Goal: Task Accomplishment & Management: Complete application form

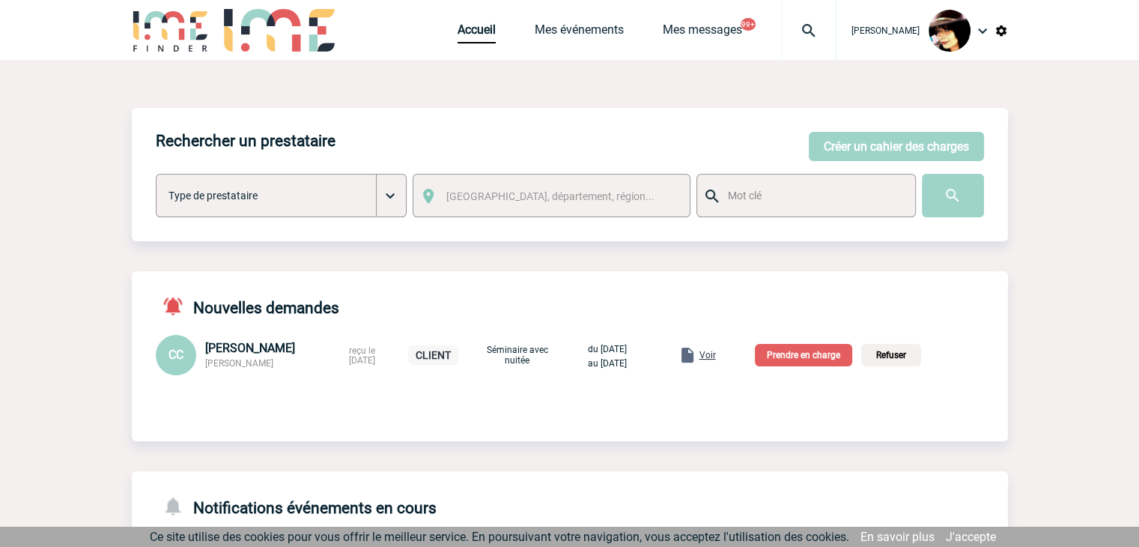
click at [716, 354] on span "Voir" at bounding box center [707, 355] width 16 height 10
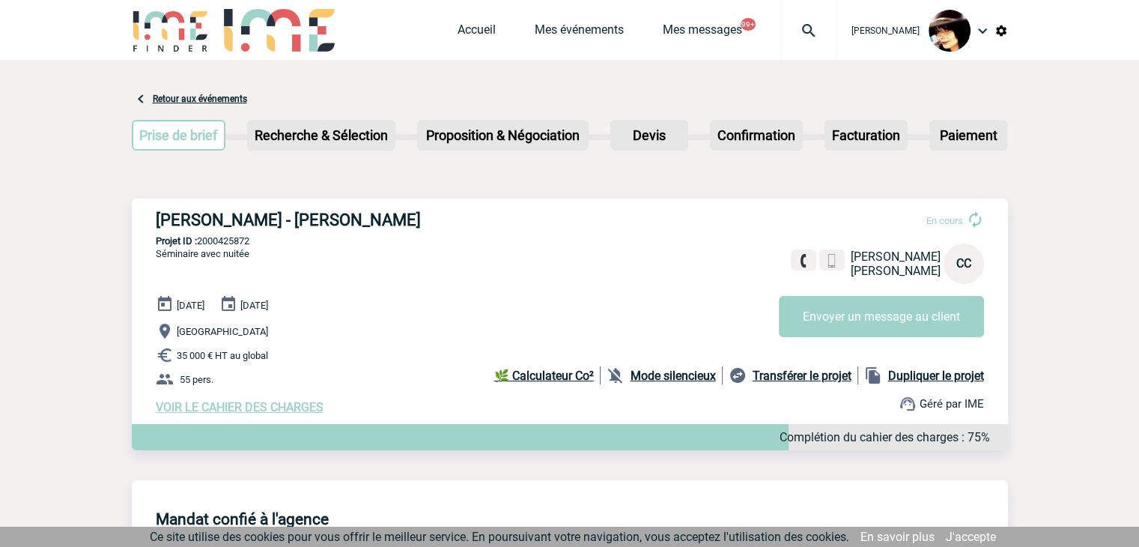
click at [800, 31] on img at bounding box center [809, 31] width 54 height 18
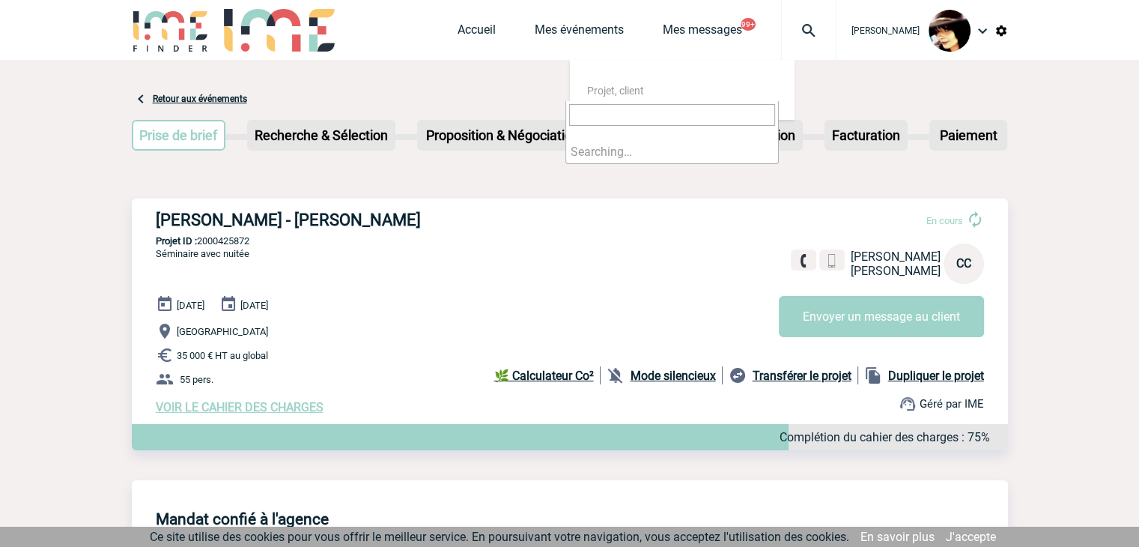
click at [665, 112] on input "search" at bounding box center [672, 115] width 206 height 22
type input "2"
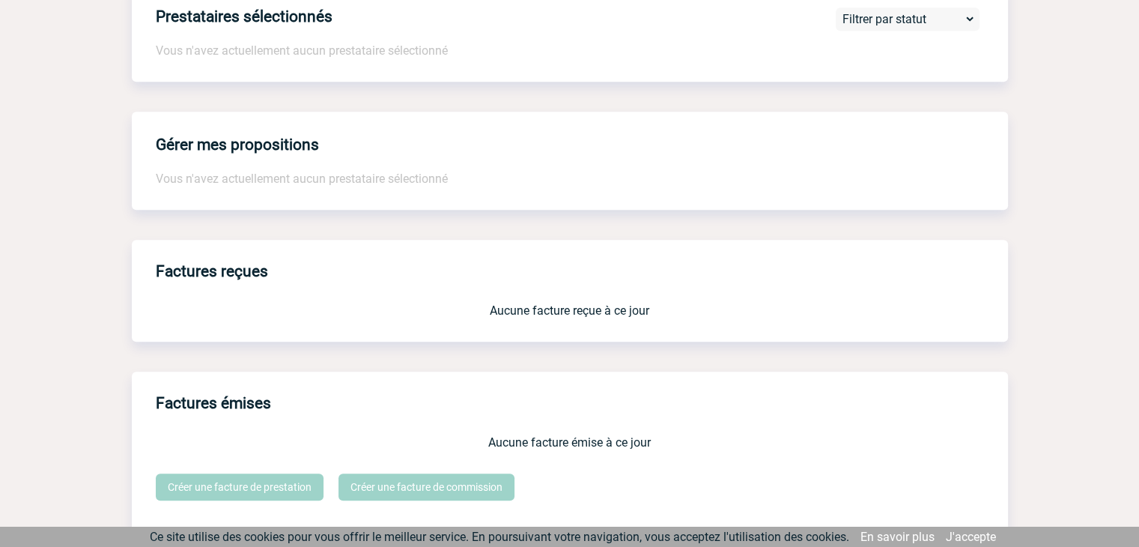
scroll to position [1198, 0]
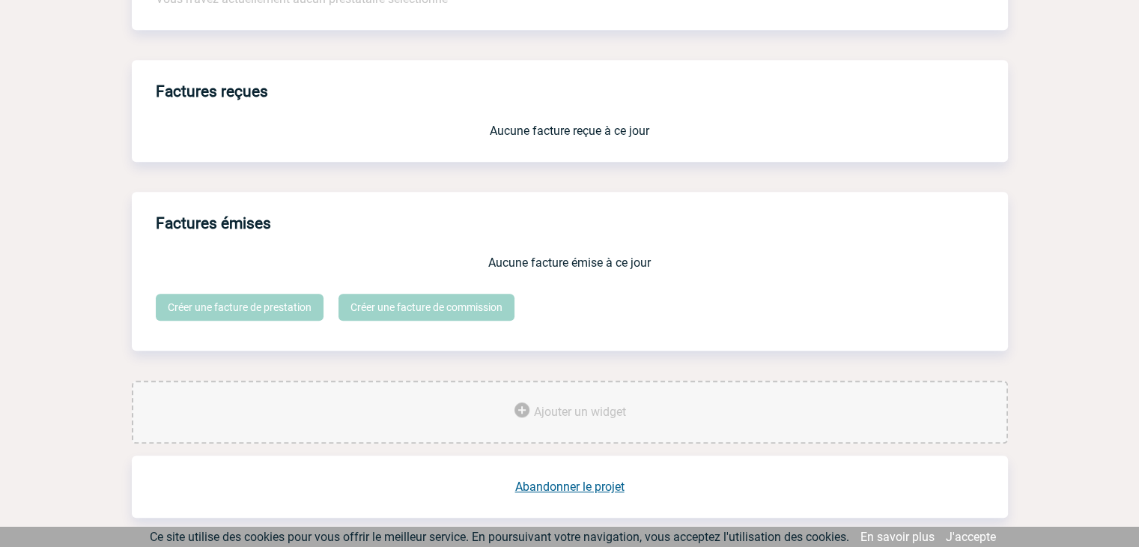
click at [592, 493] on link "Abandonner le projet" at bounding box center [569, 486] width 109 height 14
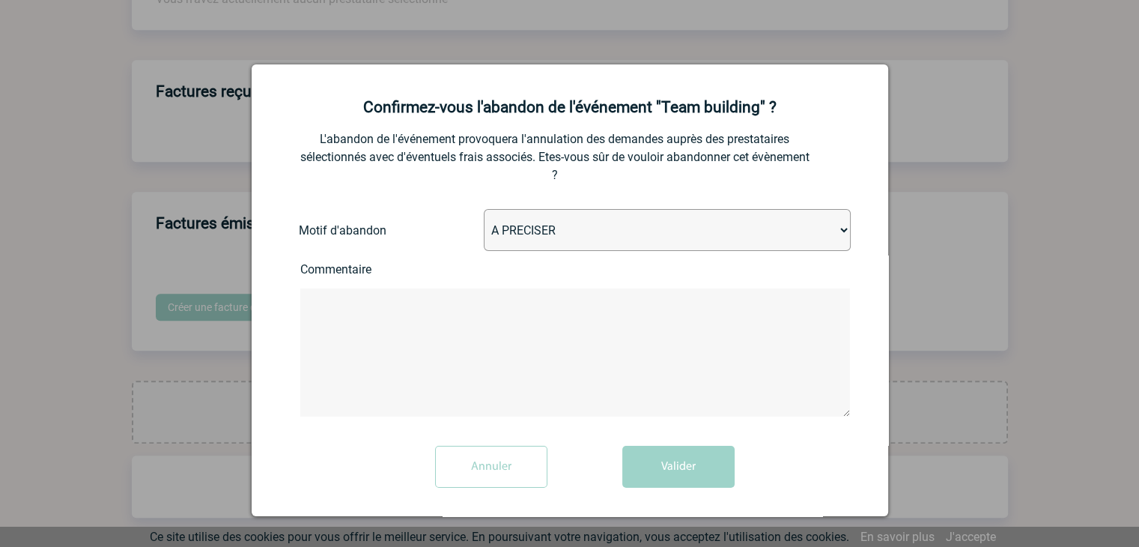
drag, startPoint x: 621, startPoint y: 219, endPoint x: 630, endPoint y: 227, distance: 11.7
click at [621, 220] on select "A PRECISER Projet annulé Projet reporté Evénement organisé en interne A fait ap…" at bounding box center [667, 230] width 367 height 42
select select "ABANDON_PROJET_15"
click at [484, 210] on select "A PRECISER Projet annulé Projet reporté Evénement organisé en interne A fait ap…" at bounding box center [667, 230] width 367 height 42
drag, startPoint x: 647, startPoint y: 481, endPoint x: 666, endPoint y: 486, distance: 20.2
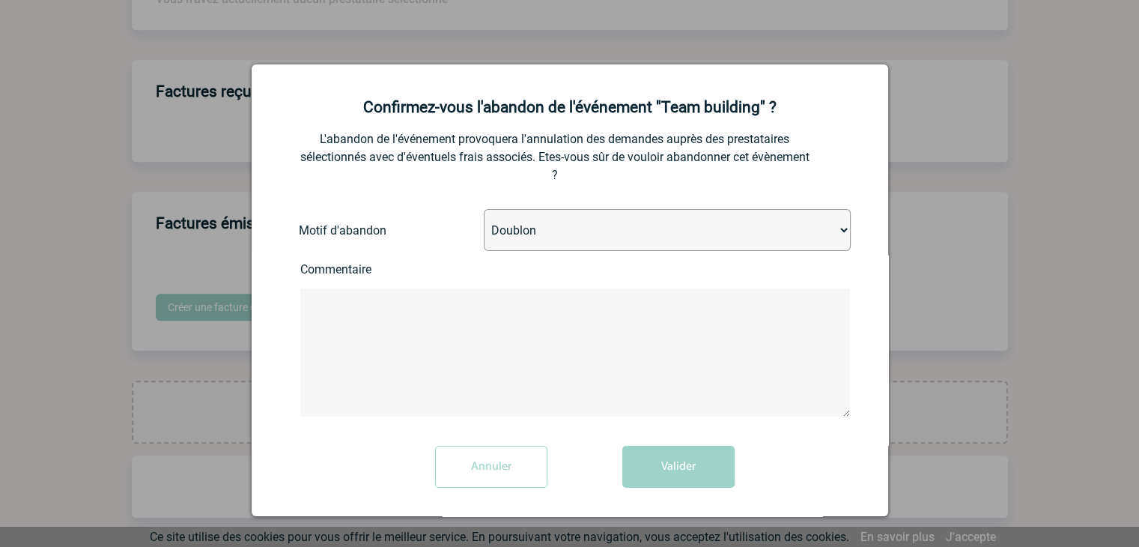
click at [647, 480] on button "Valider" at bounding box center [678, 467] width 112 height 42
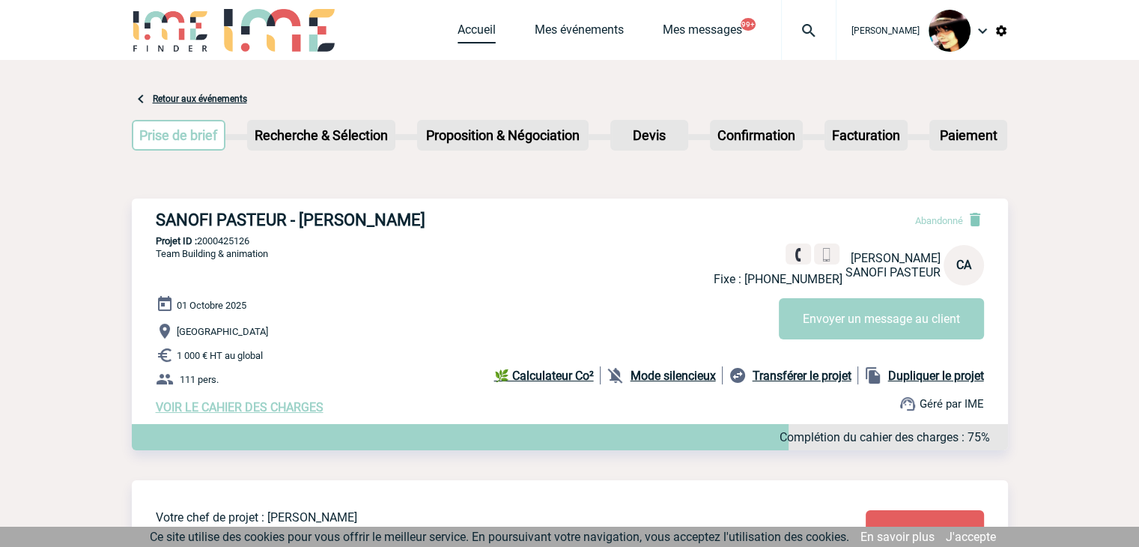
click at [469, 31] on link "Accueil" at bounding box center [476, 32] width 38 height 21
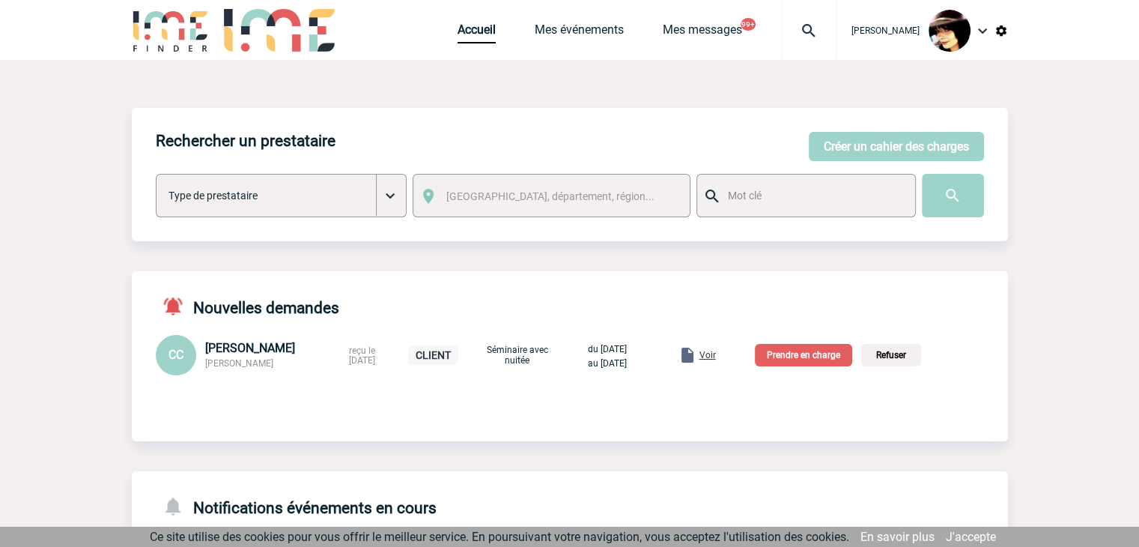
drag, startPoint x: 285, startPoint y: 368, endPoint x: 210, endPoint y: 368, distance: 74.9
click at [210, 368] on div "[PERSON_NAME] FRANCE [PERSON_NAME]" at bounding box center [272, 355] width 135 height 28
copy span "[PERSON_NAME]"
click at [818, 358] on p "Prendre en charge" at bounding box center [803, 355] width 97 height 22
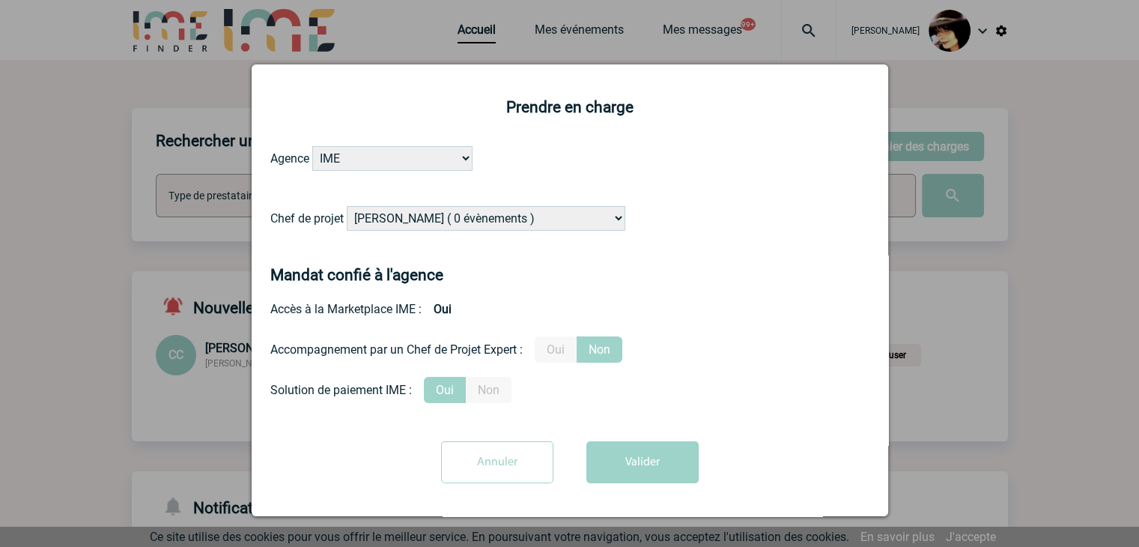
click at [472, 222] on select "[PERSON_NAME] ( 0 évènements ) [PERSON_NAME] ( 197 évènements ) [PERSON_NAME] (…" at bounding box center [486, 218] width 279 height 25
select select "132114"
click at [472, 222] on select "Alizée VERLAGUET ( 0 évènements ) Anne-Françoise BONHOMME ( 197 évènements ) An…" at bounding box center [486, 218] width 279 height 25
drag, startPoint x: 547, startPoint y: 351, endPoint x: 635, endPoint y: 389, distance: 96.0
click at [551, 351] on label "Oui" at bounding box center [556, 349] width 42 height 26
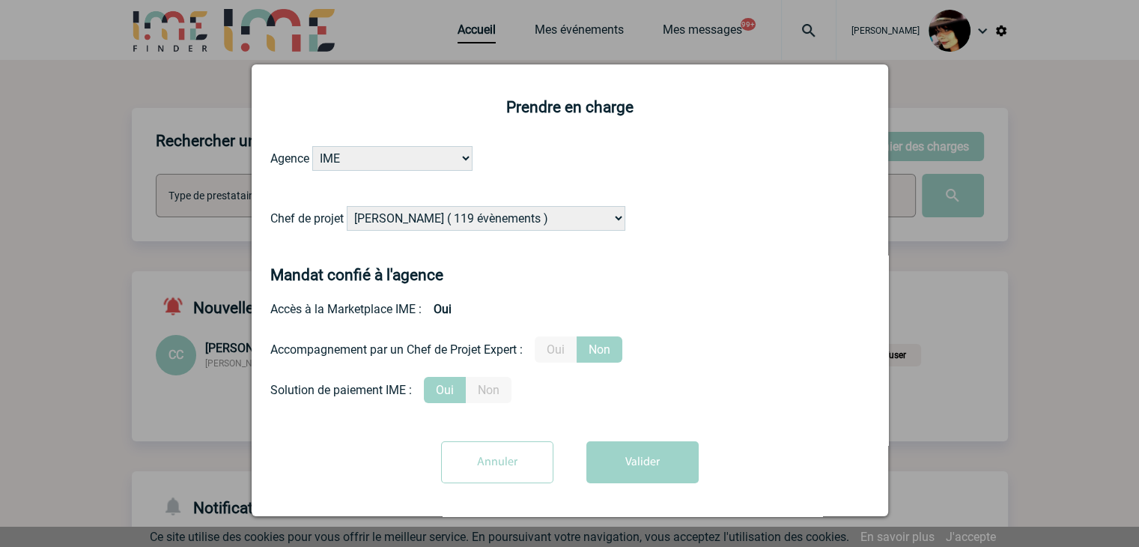
click at [0, 0] on input "Oui" at bounding box center [0, 0] width 0 height 0
drag, startPoint x: 636, startPoint y: 475, endPoint x: 646, endPoint y: 456, distance: 21.1
click at [638, 475] on button "Valider" at bounding box center [642, 462] width 112 height 42
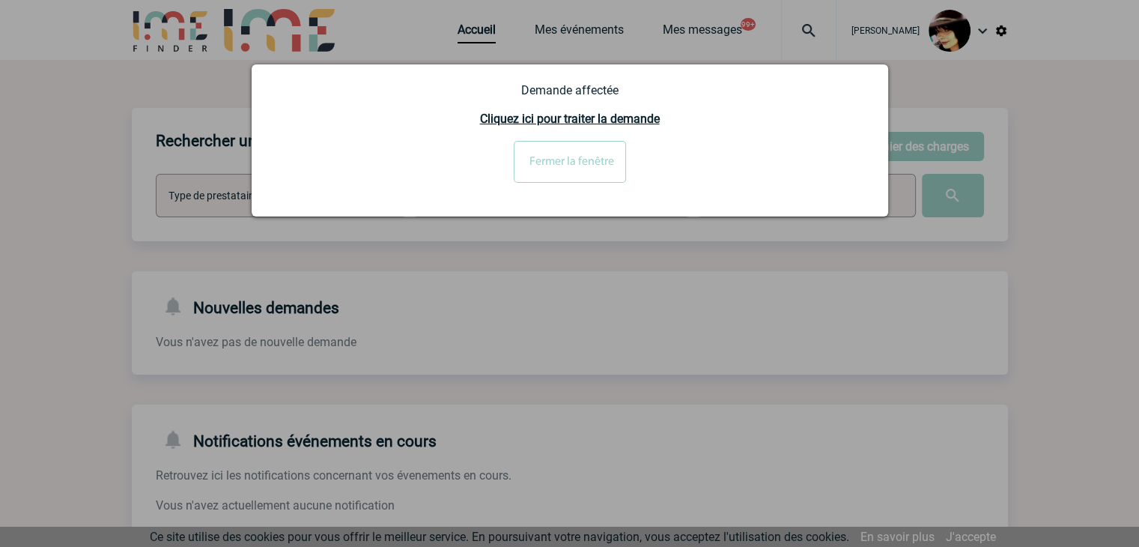
click at [538, 171] on input "Fermer la fenêtre" at bounding box center [570, 162] width 112 height 42
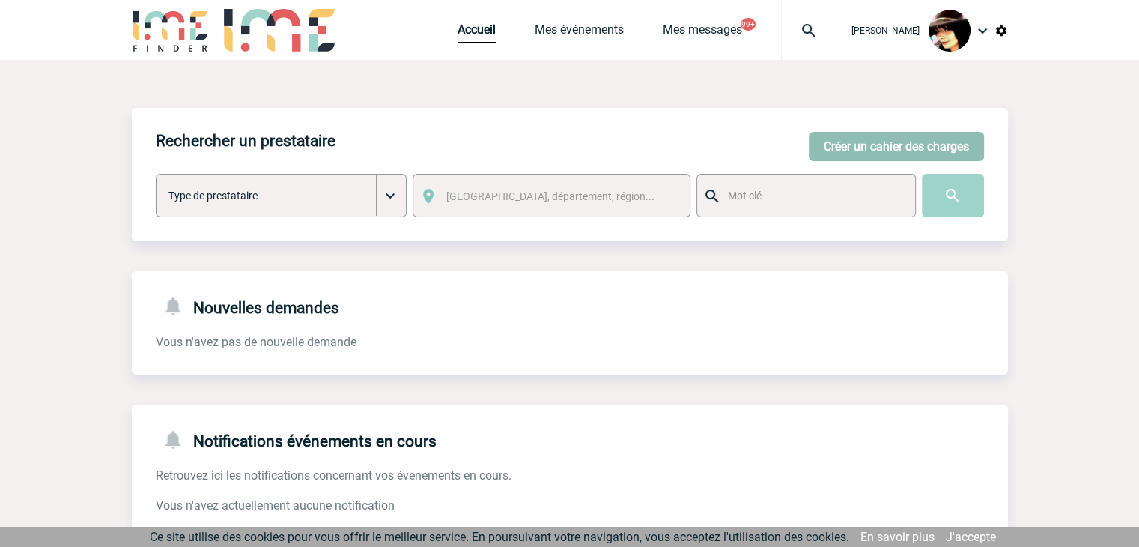
click at [905, 154] on button "Créer un cahier des charges" at bounding box center [896, 146] width 175 height 29
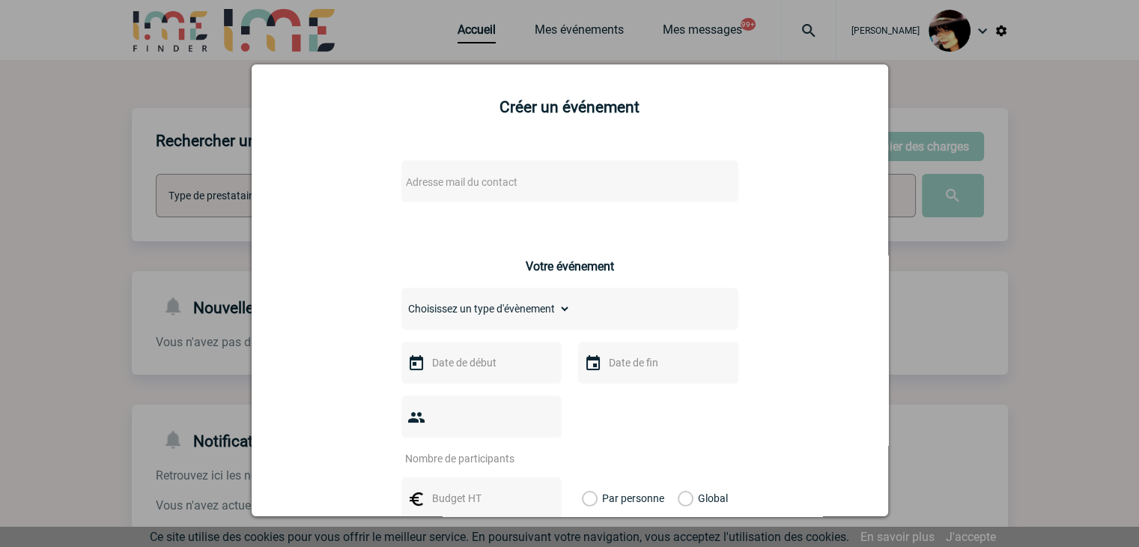
click at [524, 191] on span "Adresse mail du contact" at bounding box center [531, 181] width 262 height 21
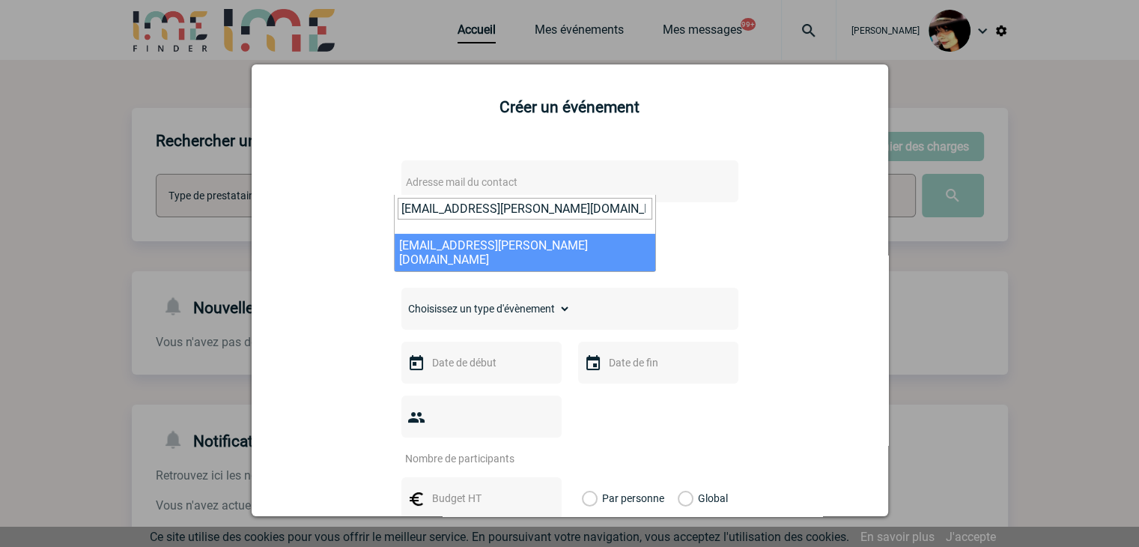
type input "[EMAIL_ADDRESS][PERSON_NAME][DOMAIN_NAME]"
drag, startPoint x: 438, startPoint y: 237, endPoint x: 448, endPoint y: 252, distance: 18.5
select select "109660"
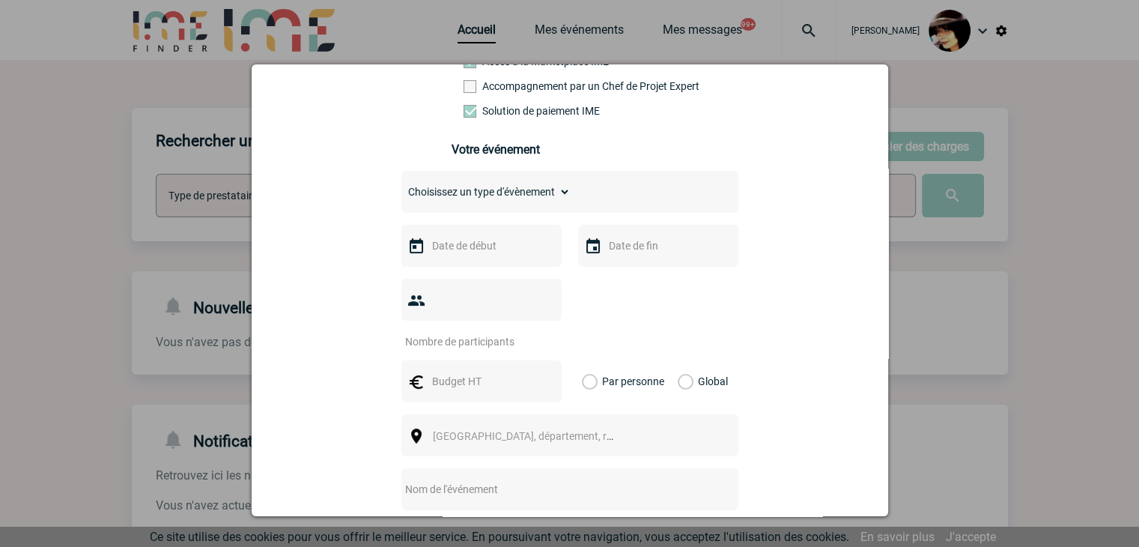
scroll to position [299, 0]
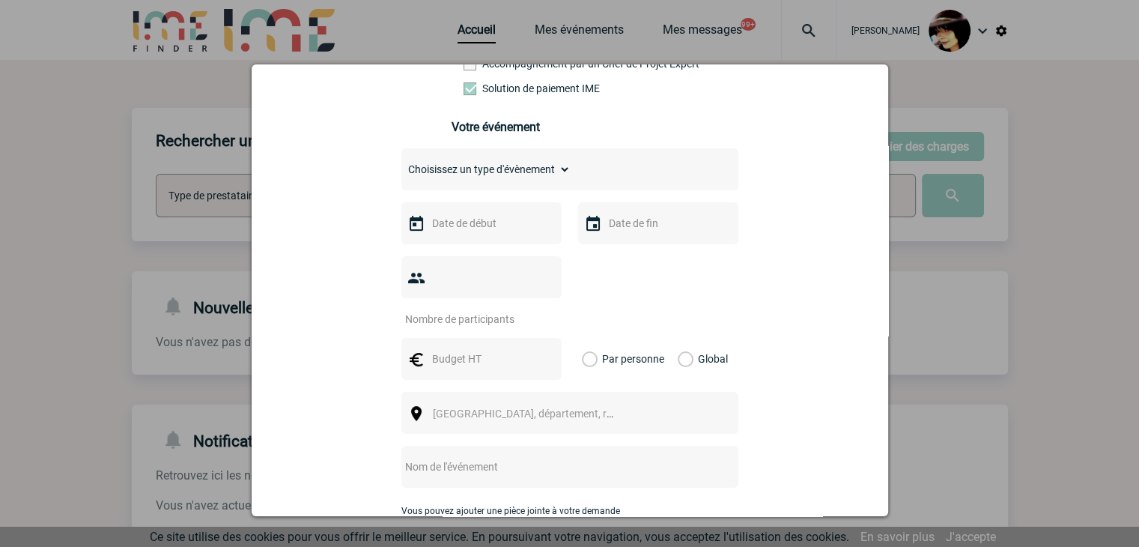
click at [524, 179] on select "Choisissez un type d'évènement Séminaire avec nuitée Séminaire sans nuitée Repa…" at bounding box center [485, 169] width 169 height 21
select select "5"
click at [401, 163] on select "Choisissez un type d'évènement Séminaire avec nuitée Séminaire sans nuitée Repa…" at bounding box center [485, 169] width 169 height 21
click at [438, 233] on input "text" at bounding box center [479, 222] width 103 height 19
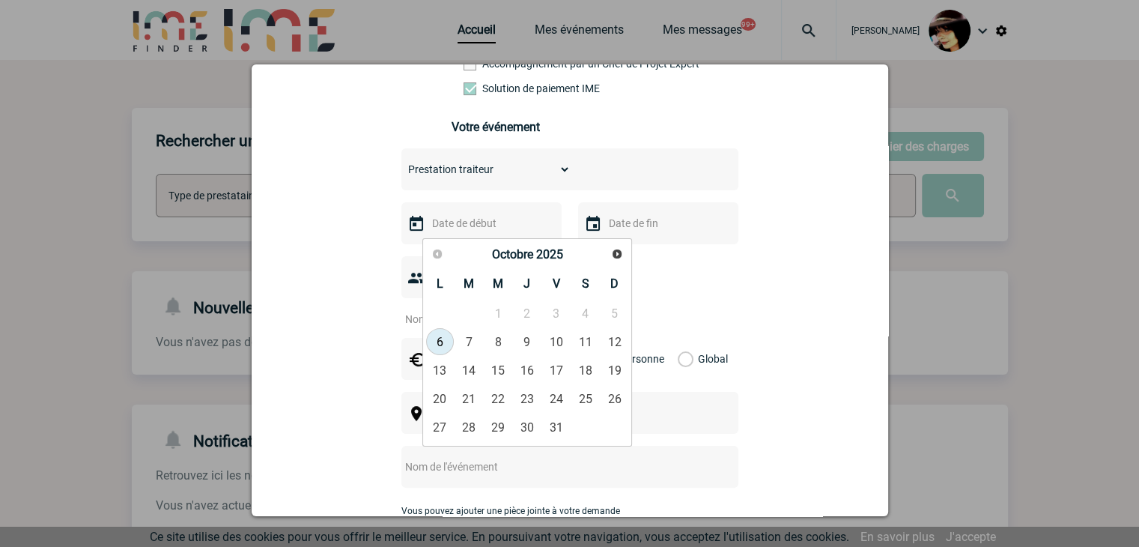
click at [444, 342] on link "6" at bounding box center [440, 341] width 28 height 27
type input "[DATE]"
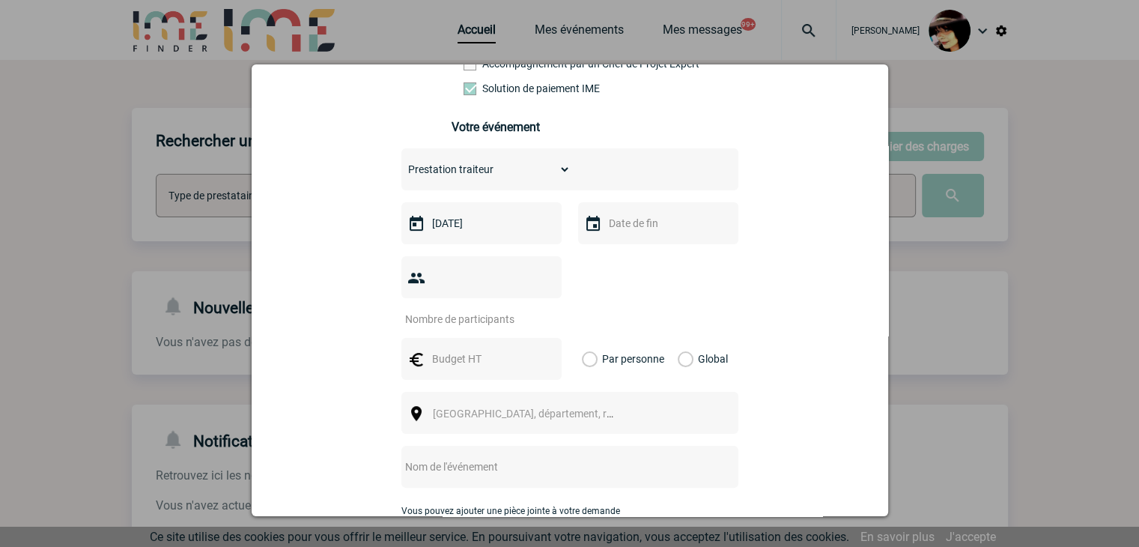
click at [447, 309] on input "number" at bounding box center [471, 318] width 141 height 19
type input "15"
click at [468, 349] on input "text" at bounding box center [479, 358] width 103 height 19
type input "70"
drag, startPoint x: 672, startPoint y: 338, endPoint x: 676, endPoint y: 322, distance: 16.2
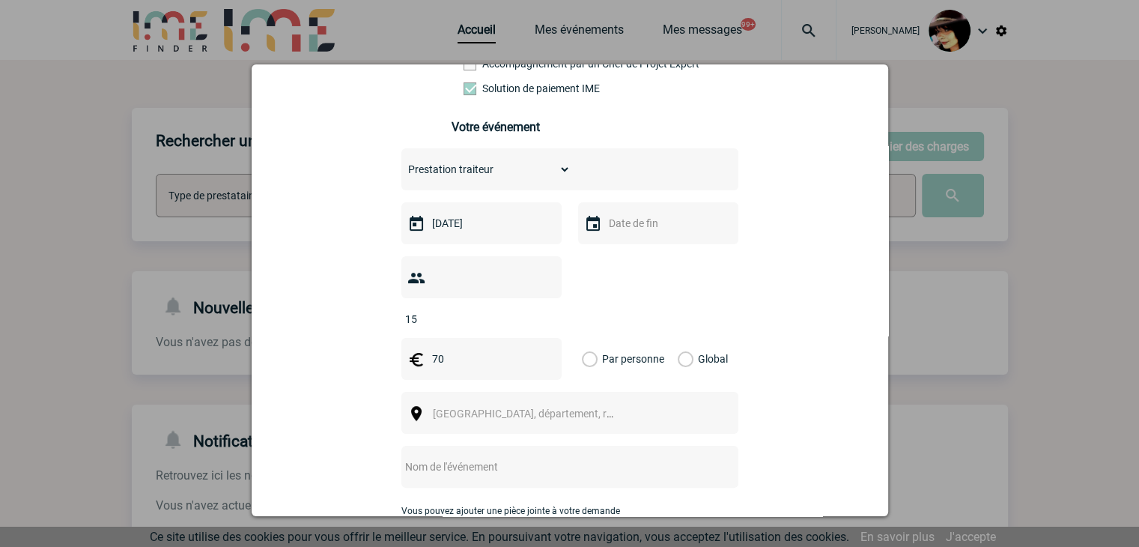
click at [678, 338] on label "Global" at bounding box center [683, 359] width 10 height 42
click at [0, 0] on input "Global" at bounding box center [0, 0] width 0 height 0
drag, startPoint x: 453, startPoint y: 396, endPoint x: 449, endPoint y: 373, distance: 23.5
click at [453, 407] on span "[GEOGRAPHIC_DATA], département, région..." at bounding box center [537, 413] width 208 height 12
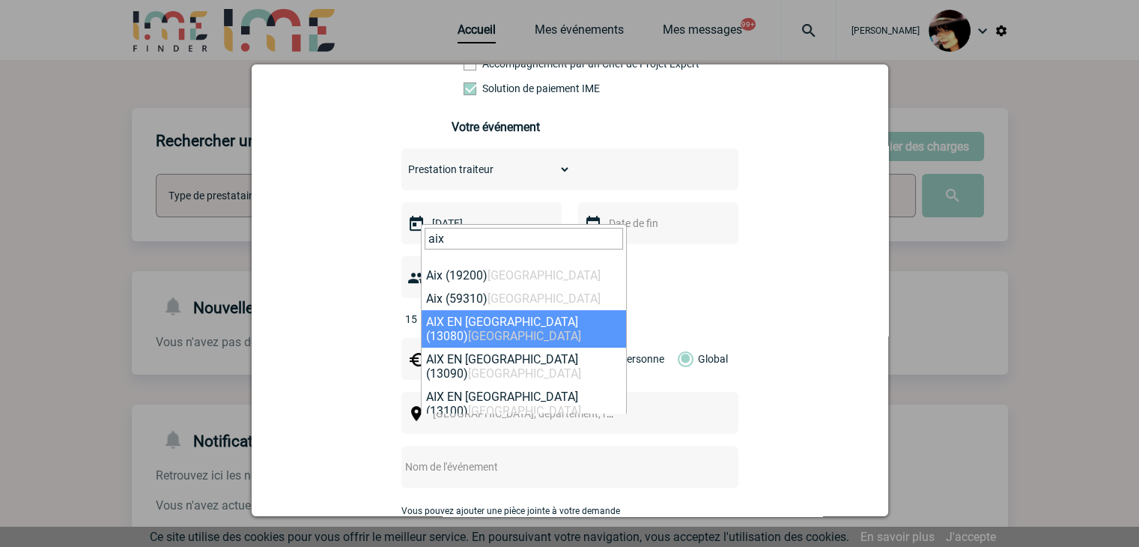
type input "aix"
select select "7194"
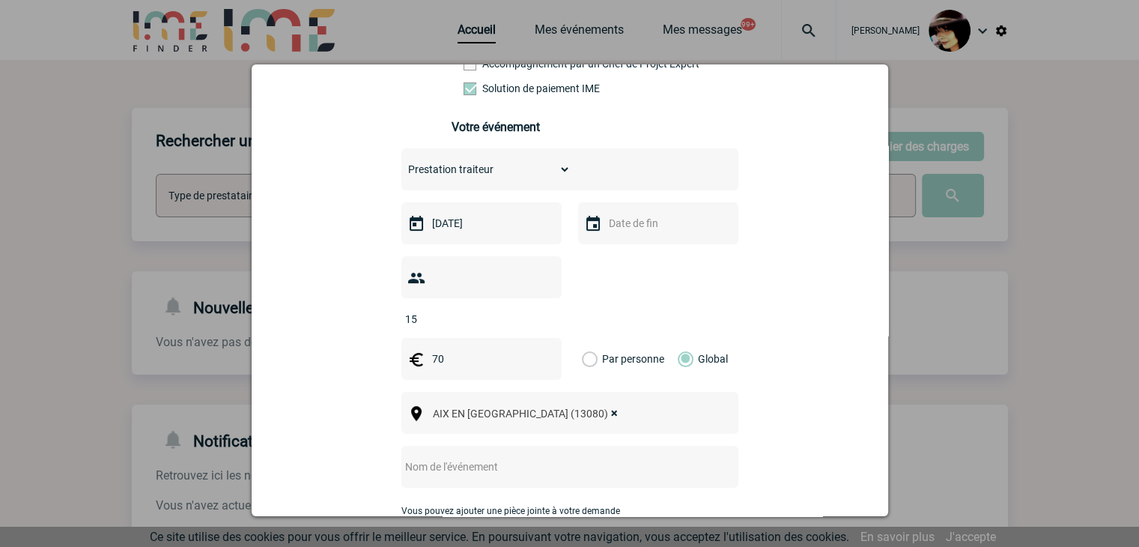
click at [506, 457] on input "text" at bounding box center [549, 466] width 297 height 19
click at [536, 457] on input "CENTRALISATION -" at bounding box center [549, 466] width 297 height 19
click at [521, 457] on input "CENTRALISATION -" at bounding box center [549, 466] width 297 height 19
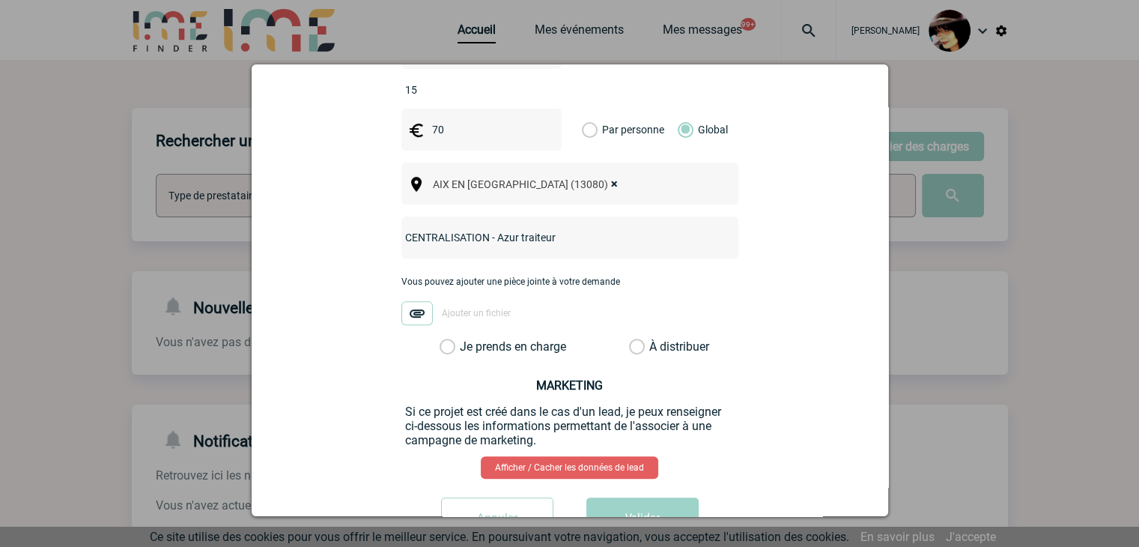
scroll to position [563, 0]
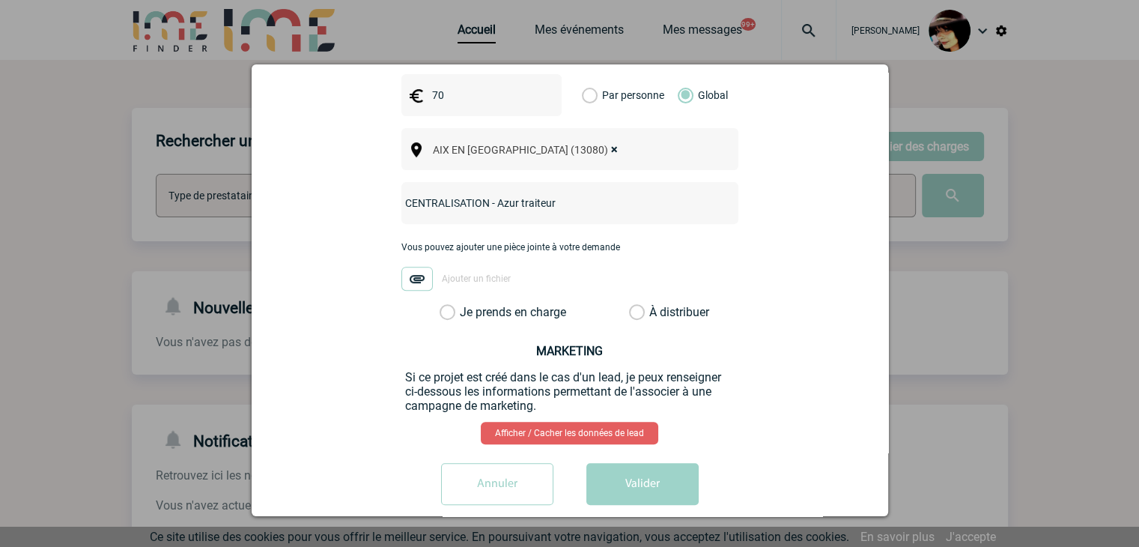
type input "CENTRALISATION - Azur traiteur"
click at [629, 305] on label "À distribuer" at bounding box center [637, 312] width 16 height 15
click at [0, 0] on input "À distribuer" at bounding box center [0, 0] width 0 height 0
click at [631, 463] on button "Valider" at bounding box center [642, 484] width 112 height 42
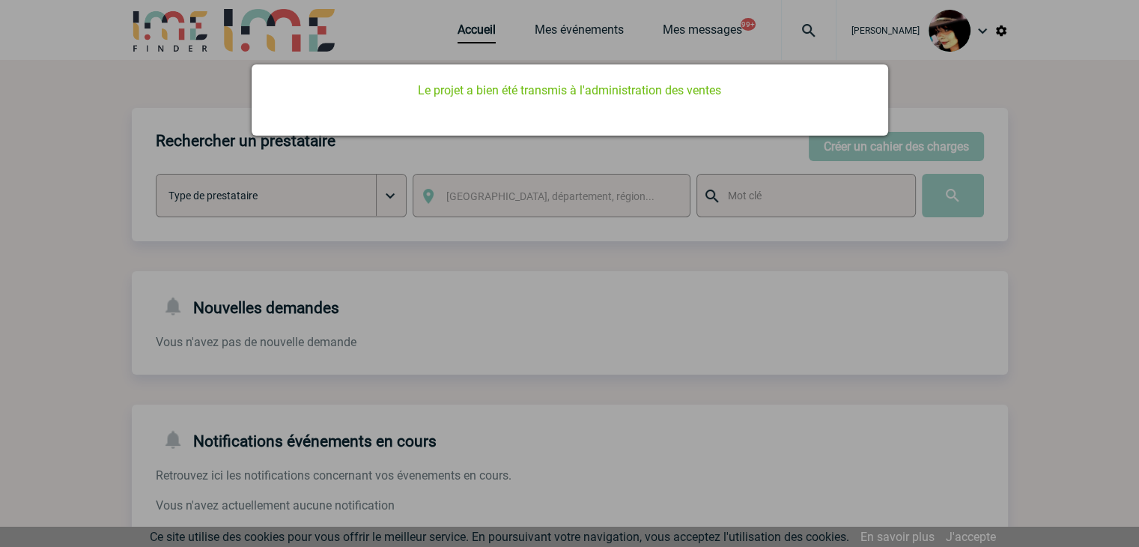
scroll to position [0, 0]
click at [651, 327] on div at bounding box center [569, 273] width 1139 height 547
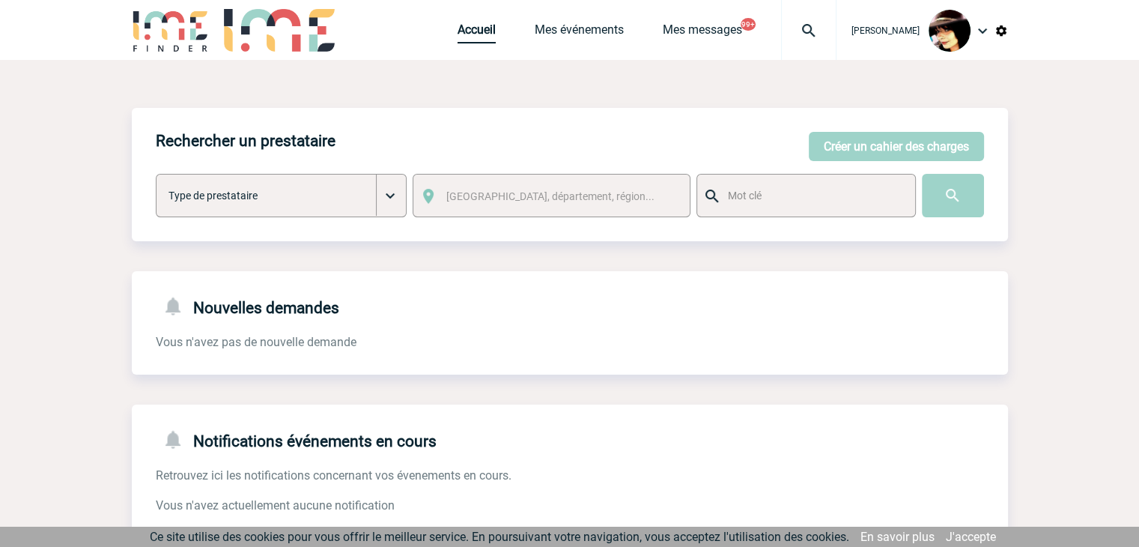
click at [457, 37] on link "Accueil" at bounding box center [476, 32] width 38 height 21
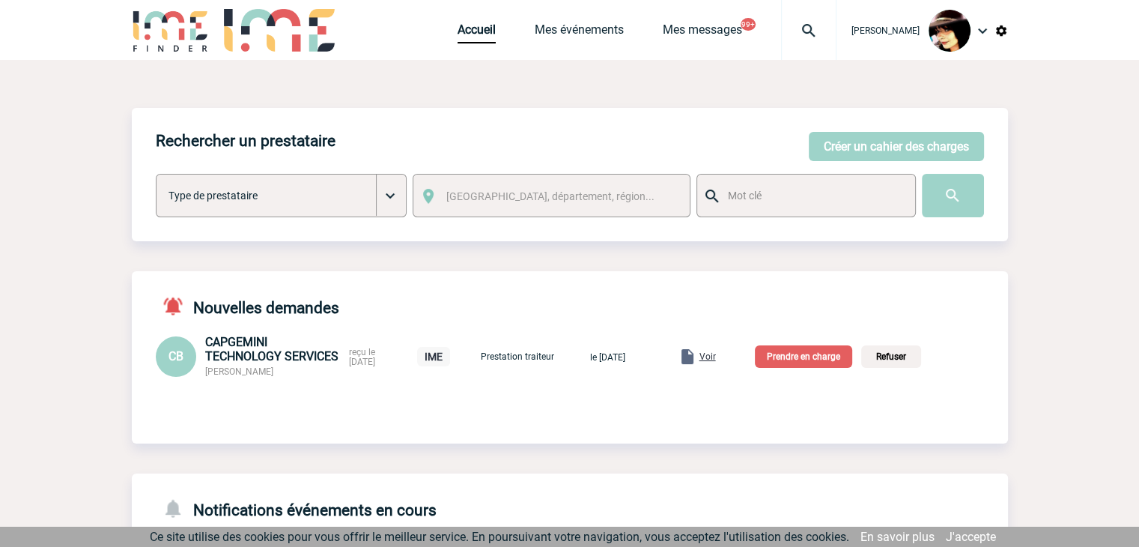
click at [716, 360] on span "Voir" at bounding box center [707, 356] width 16 height 10
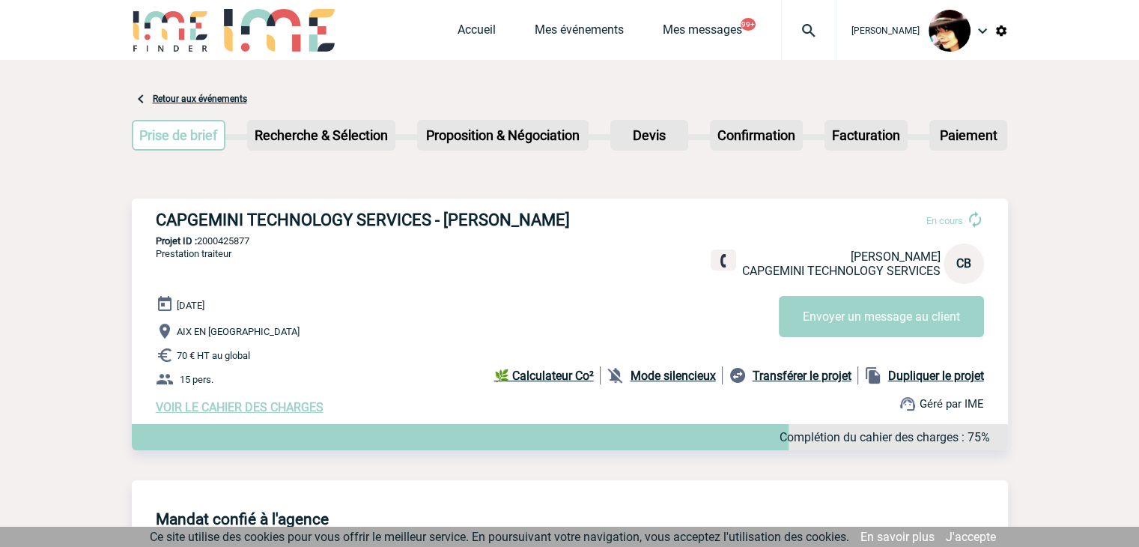
click at [458, 21] on div "Accueil Mes événements Mes messages 99+ Projet, client Projet, client" at bounding box center [646, 30] width 379 height 60
click at [460, 28] on link "Accueil" at bounding box center [476, 32] width 38 height 21
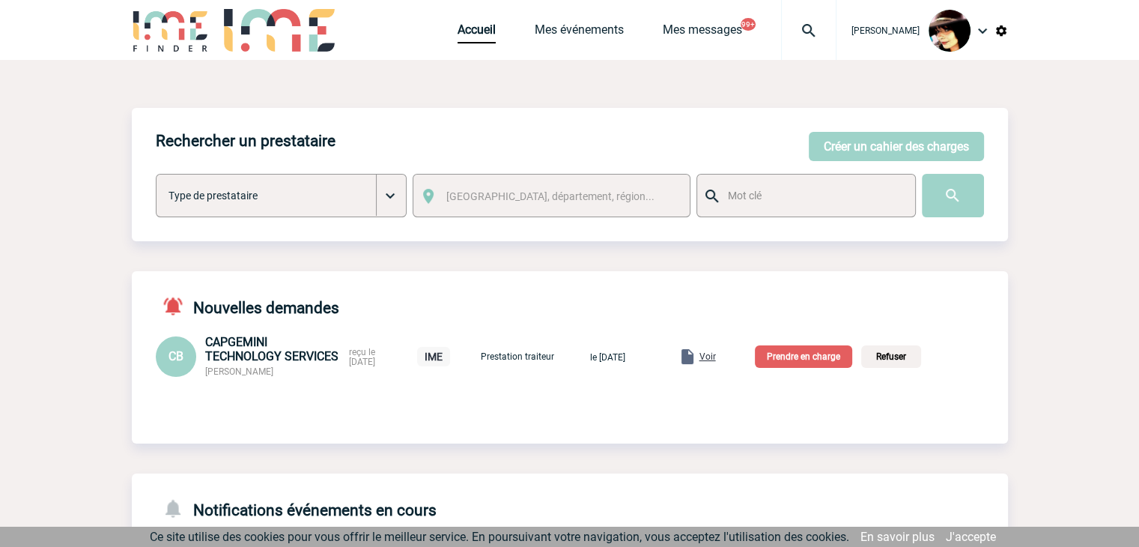
click at [824, 363] on p "Prendre en charge" at bounding box center [803, 356] width 97 height 22
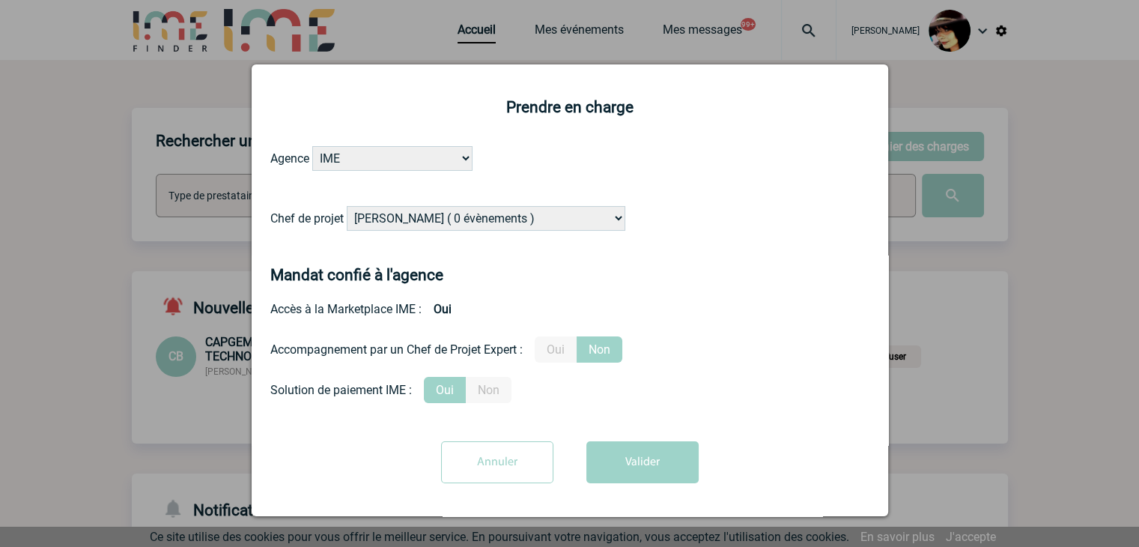
click at [422, 222] on select "[PERSON_NAME] ( 0 évènements ) [PERSON_NAME] ( 197 évènements ) [PERSON_NAME] (…" at bounding box center [486, 218] width 279 height 25
select select "131233"
click at [417, 224] on select "[PERSON_NAME] ( 0 évènements ) [PERSON_NAME] ( 197 évènements ) [PERSON_NAME] (…" at bounding box center [486, 218] width 279 height 25
click at [638, 459] on button "Valider" at bounding box center [642, 462] width 112 height 42
